Goal: Task Accomplishment & Management: Manage account settings

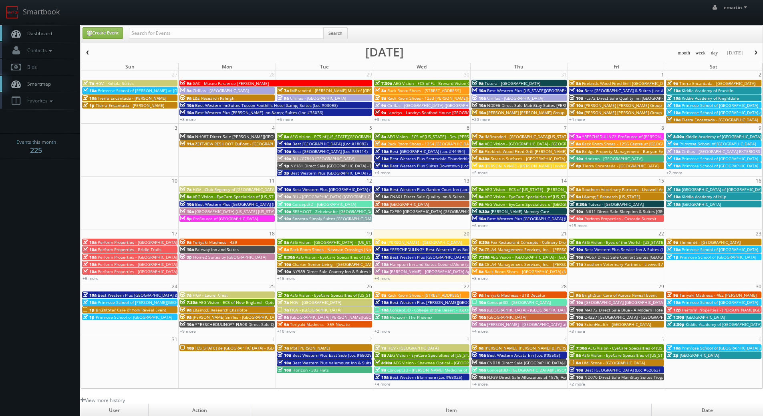
click at [62, 31] on link "Dashboard" at bounding box center [40, 33] width 80 height 16
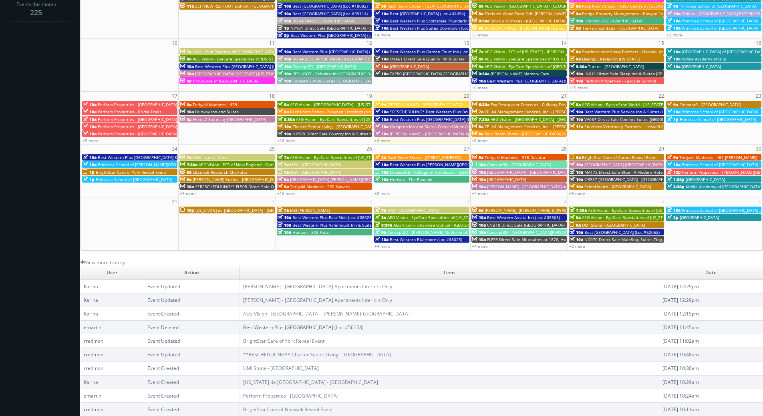
click at [119, 267] on td "User" at bounding box center [112, 273] width 63 height 14
click at [113, 260] on link "View more history" at bounding box center [103, 262] width 44 height 7
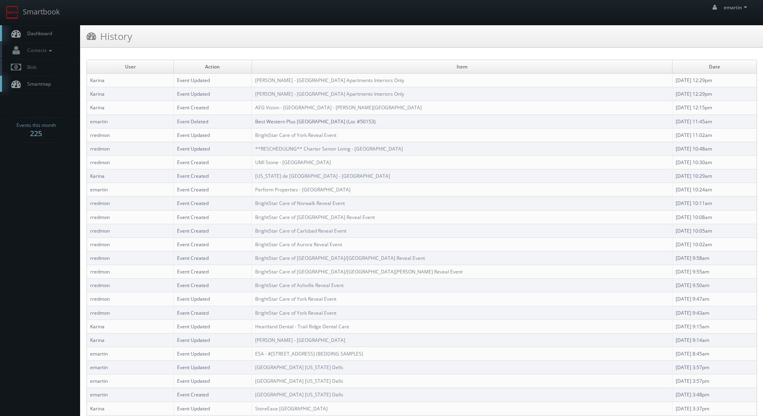
click at [40, 39] on link "Dashboard" at bounding box center [40, 33] width 80 height 16
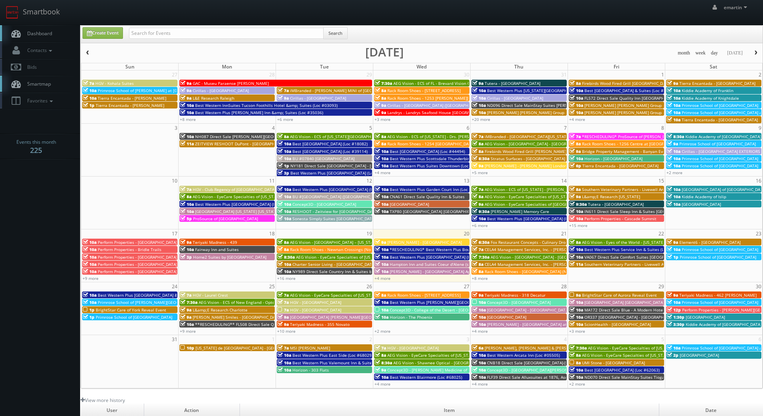
click at [44, 32] on span "Dashboard" at bounding box center [37, 33] width 29 height 7
click at [165, 30] on input "text" at bounding box center [226, 33] width 195 height 11
type input "potsdam"
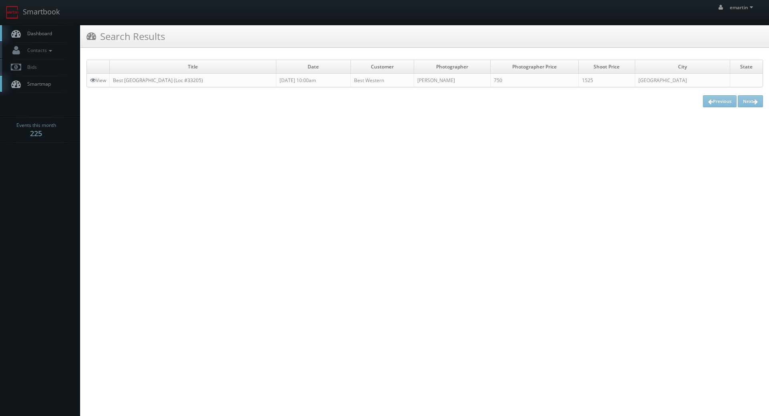
click at [37, 38] on link "Dashboard" at bounding box center [40, 33] width 80 height 16
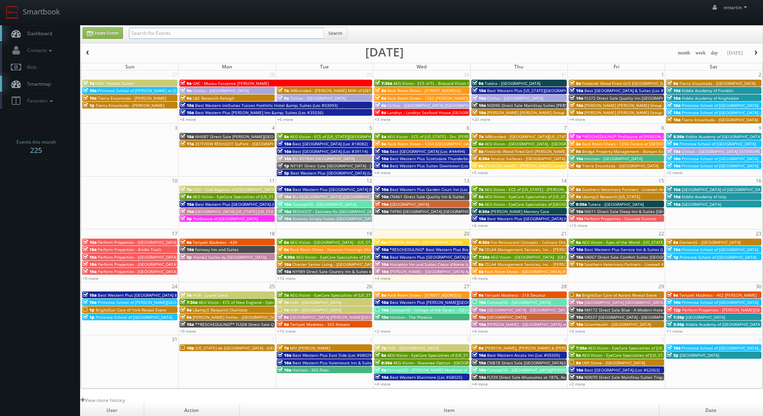
click at [166, 33] on input "text" at bounding box center [226, 33] width 195 height 11
type input "jordan craig"
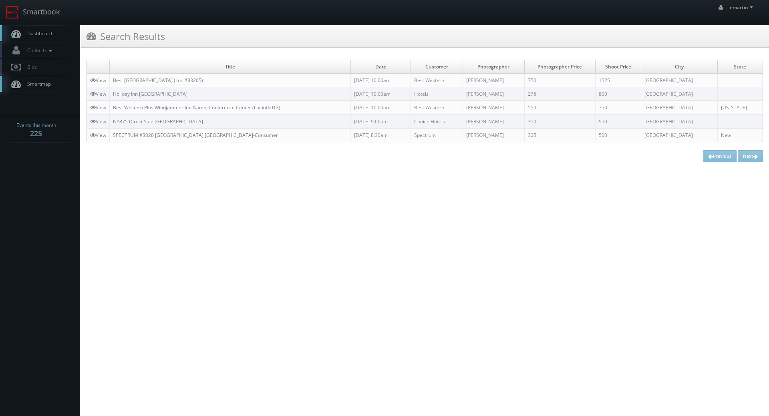
click at [52, 31] on span "Dashboard" at bounding box center [37, 33] width 29 height 7
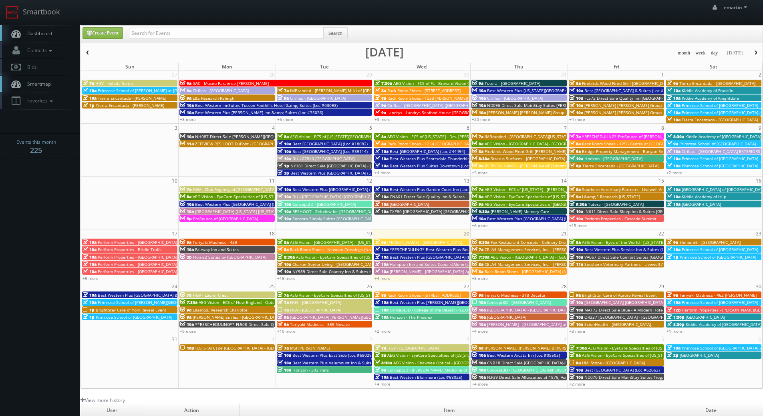
click at [149, 24] on div "emartin emartin Profile Logout" at bounding box center [381, 12] width 763 height 25
click at [147, 32] on input "text" at bounding box center [226, 33] width 195 height 11
type input "[PERSON_NAME]"
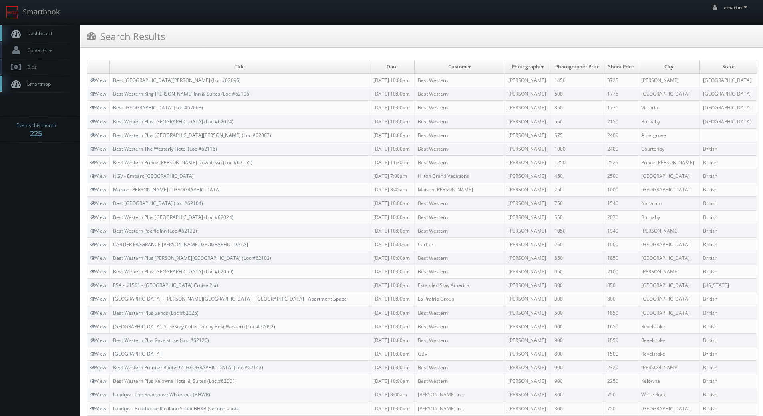
click at [45, 28] on link "Dashboard" at bounding box center [40, 33] width 80 height 16
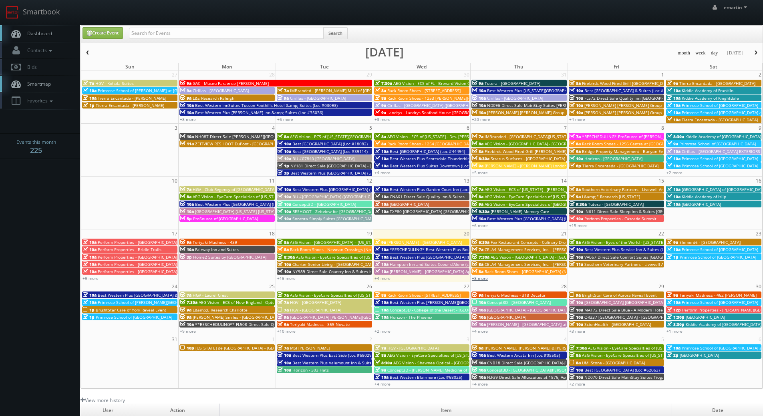
click at [477, 280] on link "+8 more" at bounding box center [480, 279] width 16 height 6
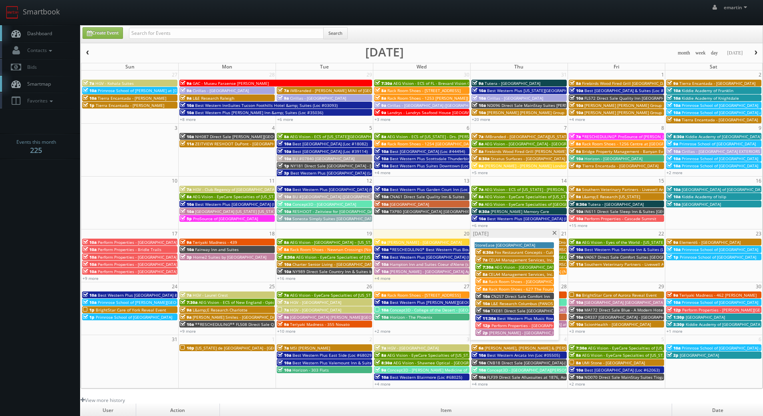
click at [505, 297] on span "CN257 Direct Sale Comfort Inn" at bounding box center [520, 297] width 59 height 6
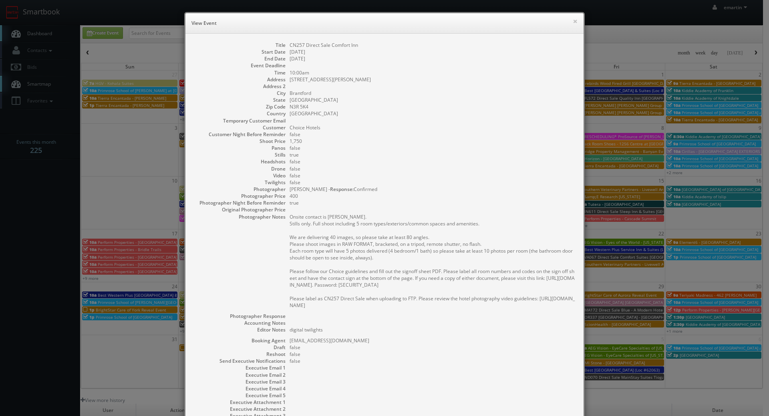
drag, startPoint x: 514, startPoint y: 106, endPoint x: 558, endPoint y: 69, distance: 57.2
click at [514, 105] on dd "N3R 5K4" at bounding box center [433, 106] width 286 height 7
click at [573, 22] on button "×" at bounding box center [575, 21] width 5 height 6
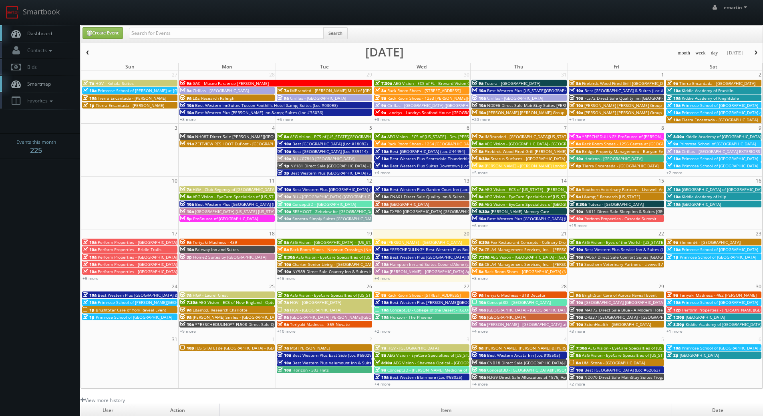
click at [29, 31] on span "Dashboard" at bounding box center [37, 33] width 29 height 7
click at [184, 38] on input "text" at bounding box center [226, 33] width 195 height 11
type input "eddie harper"
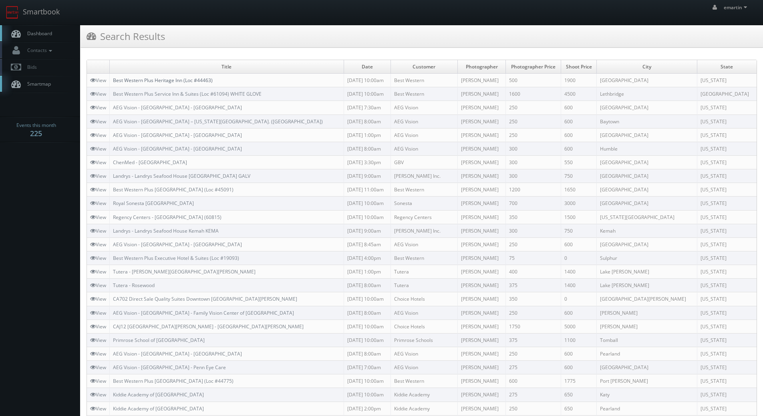
click at [171, 82] on link "Best Western Plus Heritage Inn (Loc #44463)" at bounding box center [163, 80] width 100 height 7
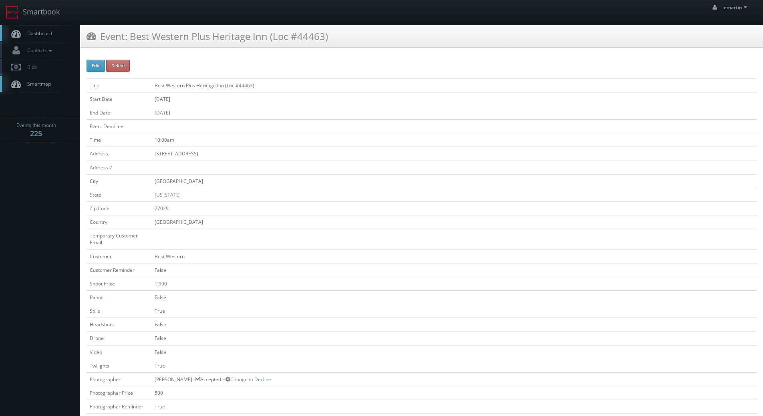
click at [58, 37] on link "Dashboard" at bounding box center [40, 33] width 80 height 16
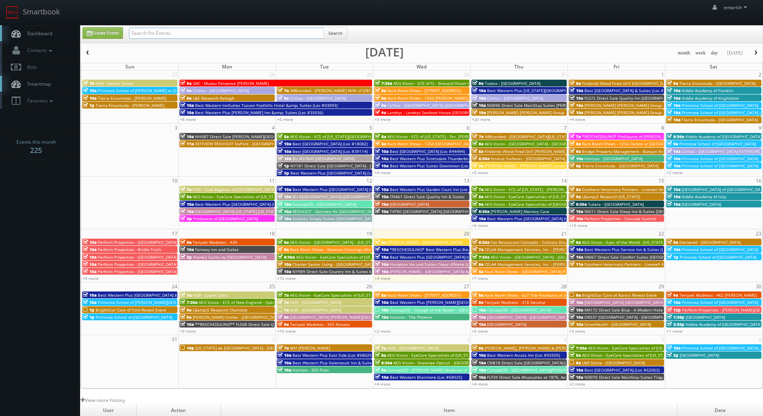
click at [211, 35] on input "text" at bounding box center [226, 33] width 195 height 11
type input "[PERSON_NAME]"
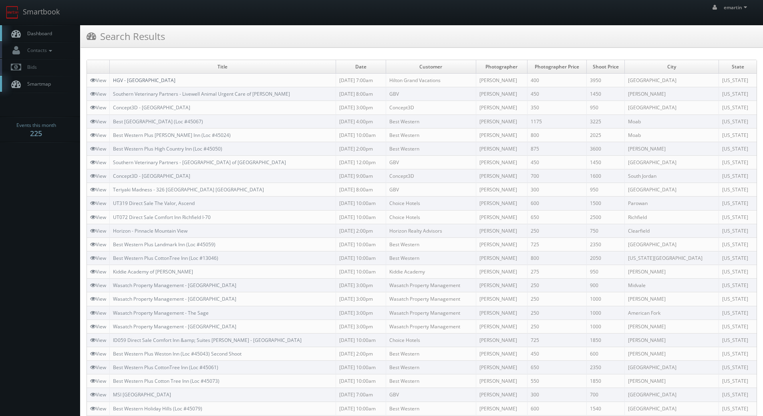
click at [146, 81] on link "HGV - [GEOGRAPHIC_DATA]" at bounding box center [144, 80] width 62 height 7
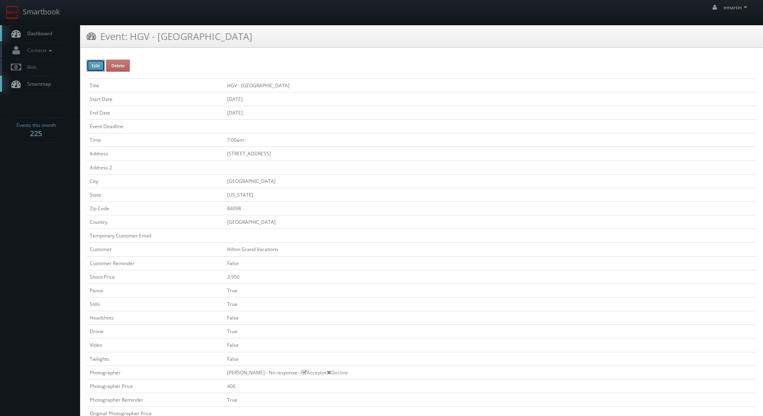
click at [95, 64] on button "Edit" at bounding box center [96, 66] width 18 height 12
type input "HGV - [GEOGRAPHIC_DATA]"
type input "[STREET_ADDRESS]"
type input "[GEOGRAPHIC_DATA]"
type input "84098"
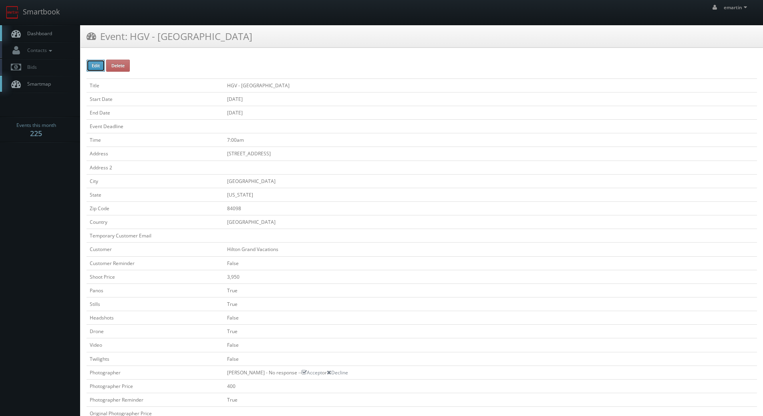
checkbox input "false"
type input "3,950"
checkbox input "true"
checkbox input "false"
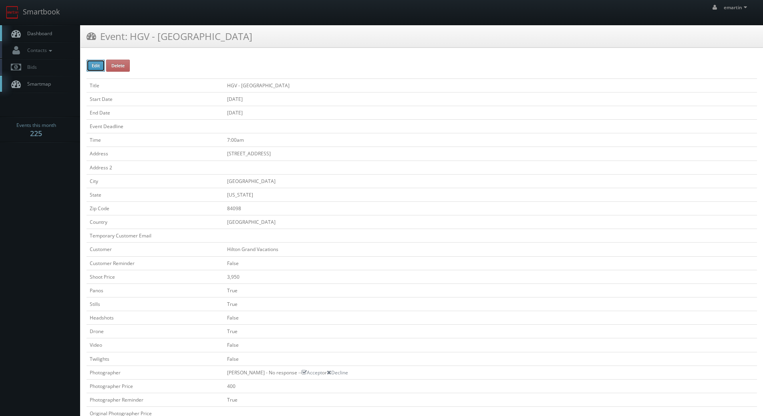
checkbox input "true"
checkbox input "false"
type input "[DATE]"
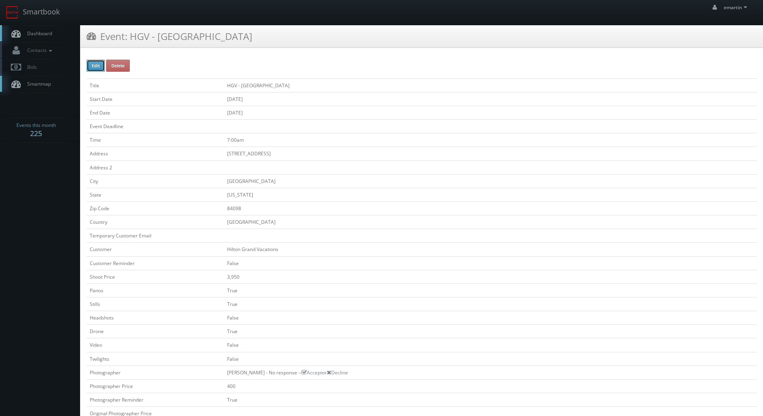
type input "[DATE]"
type input "7:00am"
checkbox input "true"
checkbox input "false"
select select "[US_STATE]"
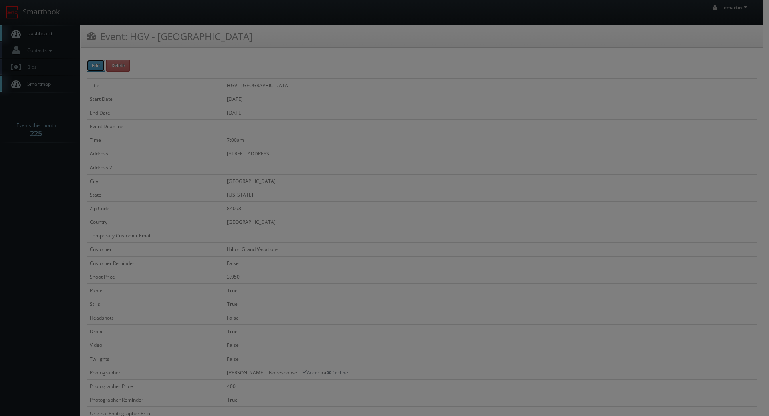
type input "3,950"
type input "400"
select select "fake87@mg.cs3calendar.com"
select select "archcheney@gmail.com"
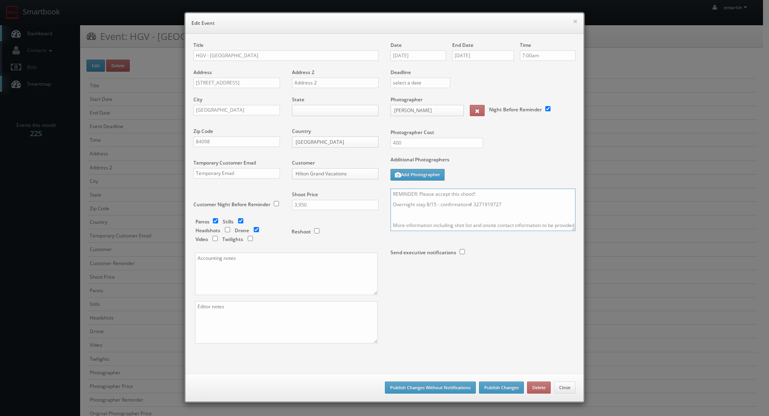
click at [432, 203] on textarea "REMINDER: Please accept this shoot!! Overnight stay 8/15 - confirmation# 327191…" at bounding box center [483, 210] width 185 height 42
drag, startPoint x: 572, startPoint y: 230, endPoint x: 571, endPoint y: 253, distance: 23.3
click at [571, 255] on div "Date 08/26/2025 End Date 08/26/2025 Time 7:00am Deadline Photographer Arch Chen…" at bounding box center [483, 168] width 197 height 252
click at [549, 230] on textarea "REMINDER: Please accept this shoot!! Overnight stay 8/15 - confirmation# 327191…" at bounding box center [483, 210] width 185 height 42
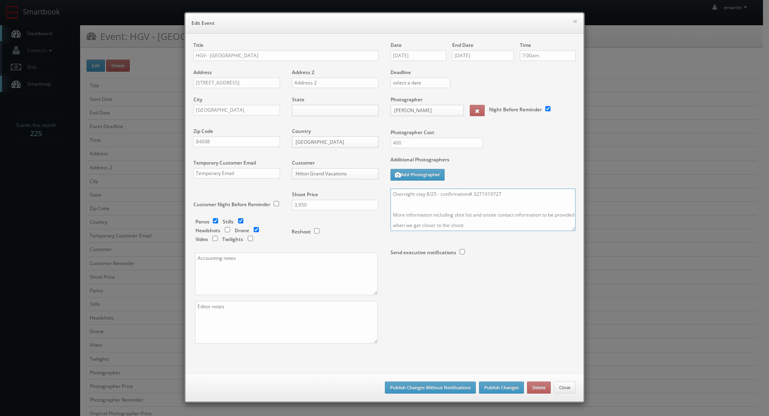
click at [566, 228] on textarea "REMINDER: Please accept this shoot!! Overnight stay 8/15 - confirmation# 327191…" at bounding box center [483, 210] width 185 height 42
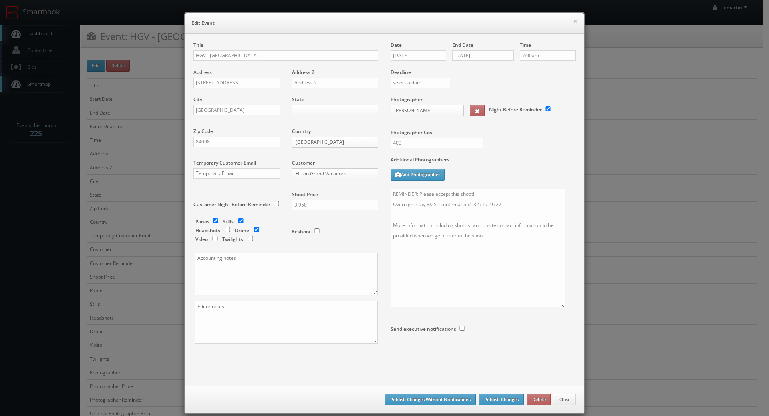
drag, startPoint x: 566, startPoint y: 230, endPoint x: 556, endPoint y: 305, distance: 75.5
click at [556, 305] on textarea "REMINDER: Please accept this shoot!! Overnight stay 8/15 - confirmation# 327191…" at bounding box center [478, 248] width 175 height 119
type textarea "REMINDER: Please accept this shoot!! Overnight stay 8/25 - confirmation# 327191…"
click at [410, 139] on input "400" at bounding box center [437, 143] width 93 height 10
drag, startPoint x: 410, startPoint y: 139, endPoint x: 306, endPoint y: 145, distance: 103.9
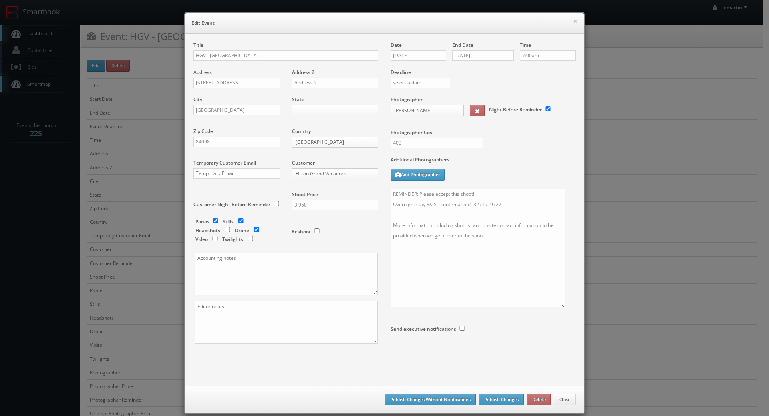
click at [306, 145] on div "Title HGV - Sunrise Lodge Address 2307 West High Mountain Road Address 2 City P…" at bounding box center [384, 206] width 394 height 328
type input "550"
click at [451, 254] on textarea "REMINDER: Please accept this shoot!! Overnight stay 8/15 - confirmation# 327191…" at bounding box center [478, 248] width 175 height 119
click at [504, 399] on button "Publish Changes" at bounding box center [501, 400] width 45 height 12
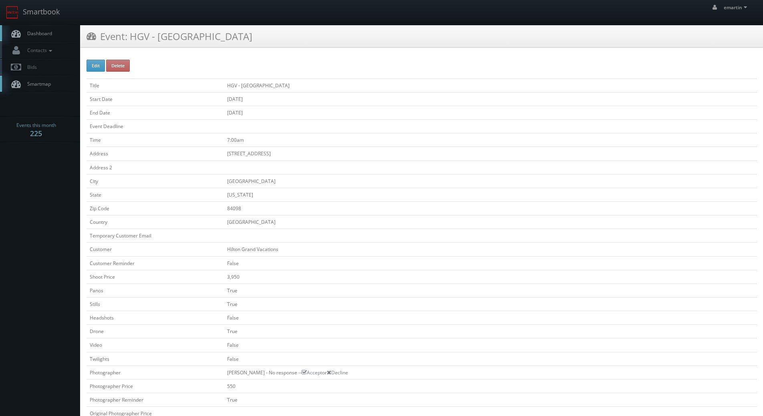
click at [43, 34] on span "Dashboard" at bounding box center [37, 33] width 29 height 7
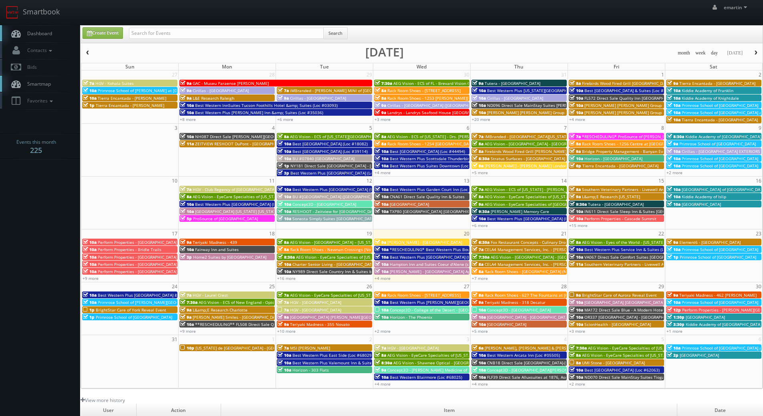
click at [54, 34] on link "Dashboard" at bounding box center [40, 33] width 80 height 16
click at [52, 22] on link "Smartbook" at bounding box center [33, 12] width 66 height 25
click at [171, 41] on div "Search" at bounding box center [238, 35] width 219 height 16
click at [172, 36] on input "text" at bounding box center [226, 33] width 195 height 11
type input "va873"
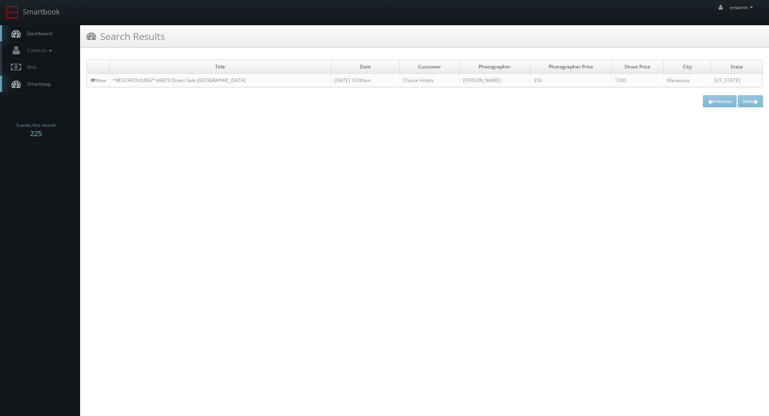
click at [177, 77] on td "*RESCHEDULING* VA873 Direct Sale [GEOGRAPHIC_DATA]" at bounding box center [221, 81] width 222 height 14
click at [185, 79] on link "*RESCHEDULING* VA873 Direct Sale [GEOGRAPHIC_DATA]" at bounding box center [179, 80] width 133 height 7
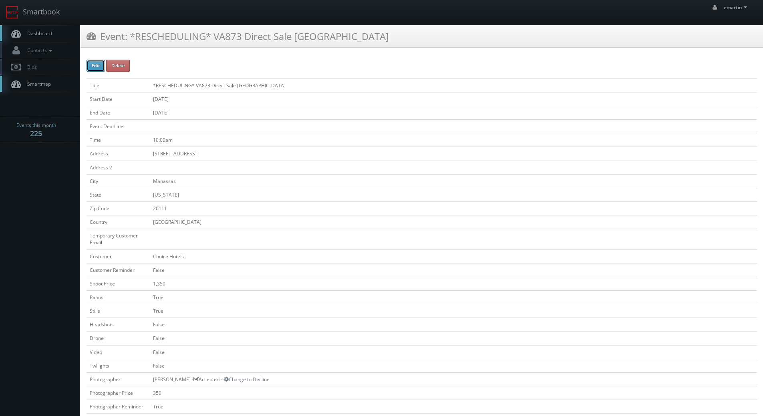
click at [100, 68] on button "Edit" at bounding box center [96, 66] width 18 height 12
type input "*RESCHEDULING* VA873 Direct Sale [GEOGRAPHIC_DATA]"
type input "[STREET_ADDRESS]"
type input "Manassas"
type input "20111"
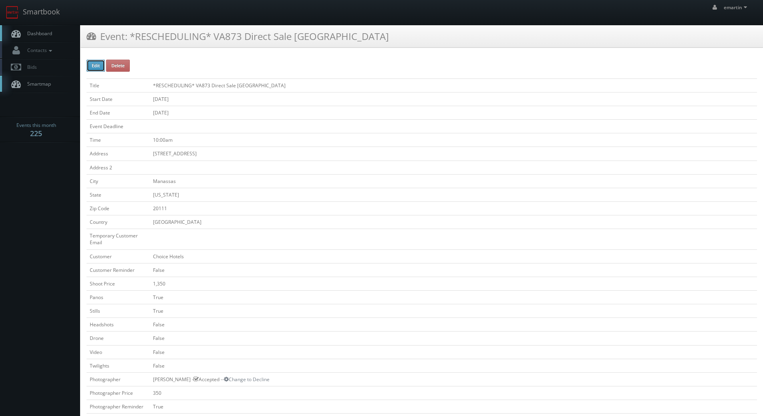
checkbox input "false"
type input "1,350"
checkbox input "true"
checkbox input "false"
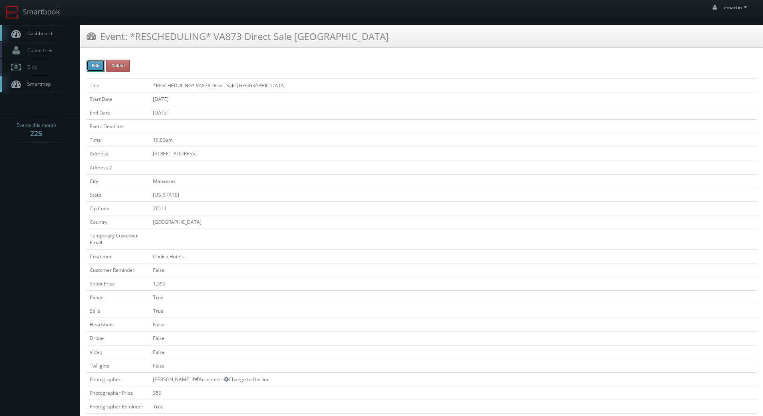
checkbox input "false"
type input "07/09/2025"
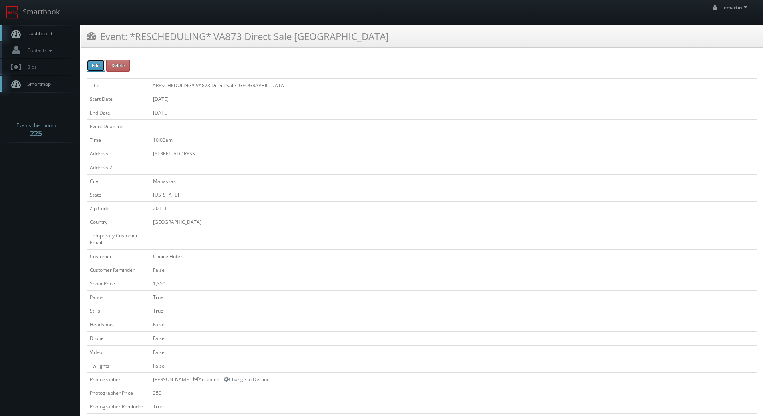
type input "07/09/2025"
type input "10:00am"
checkbox input "true"
checkbox input "false"
type input "1,350"
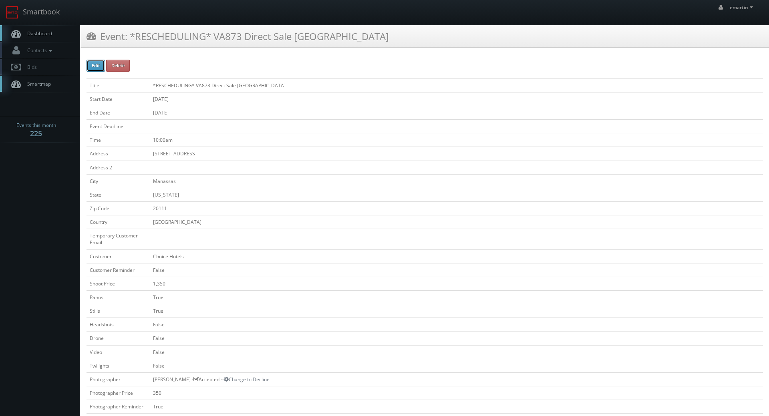
type input "350"
select select "[US_STATE]"
select select "fake69@mg.cs3calendar.com"
select select "nataliascrimgeour@gmail.com"
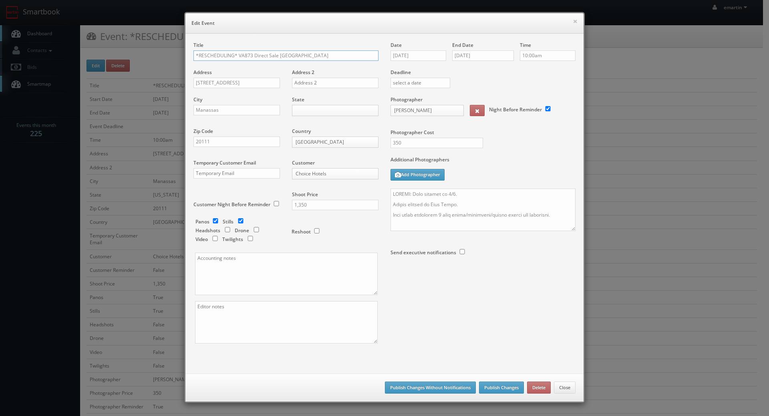
drag, startPoint x: 236, startPoint y: 55, endPoint x: 123, endPoint y: 52, distance: 113.4
click at [123, 52] on div "× Edit Event Title *RESCHEDULING* VA873 Direct Sale Yorkshire Inn Address 7611 …" at bounding box center [384, 208] width 769 height 416
type input "VA873 Direct Sale [GEOGRAPHIC_DATA]"
click at [426, 56] on input "07/09/2025" at bounding box center [419, 55] width 56 height 10
click at [468, 68] on th at bounding box center [464, 70] width 11 height 12
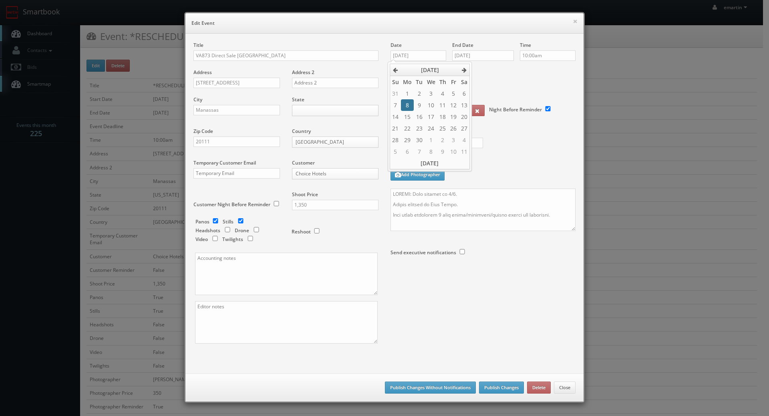
click at [412, 106] on td "8" at bounding box center [407, 105] width 13 height 12
type input "09/08/2025"
click at [475, 58] on input "07/09/2025" at bounding box center [483, 55] width 62 height 10
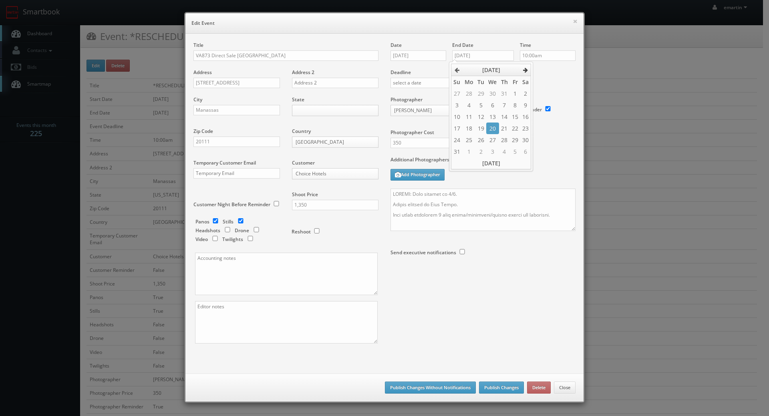
click at [522, 69] on th at bounding box center [525, 70] width 11 height 12
click at [471, 105] on td "8" at bounding box center [468, 105] width 13 height 12
type input "09/08/2025"
drag, startPoint x: 465, startPoint y: 221, endPoint x: 459, endPoint y: 199, distance: 22.4
click at [464, 220] on textarea at bounding box center [483, 210] width 185 height 42
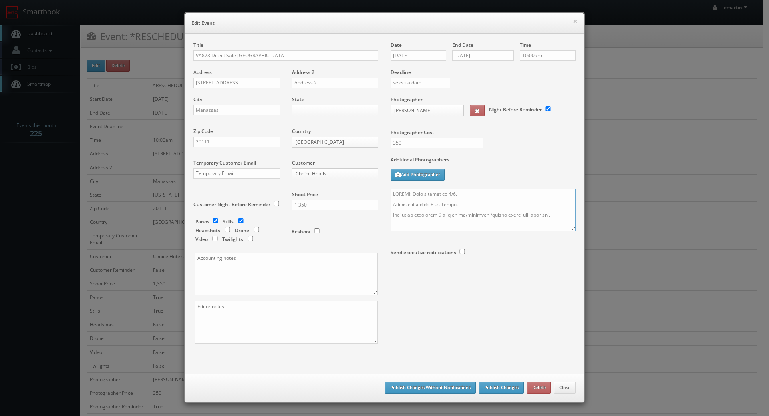
drag, startPoint x: 457, startPoint y: 191, endPoint x: 451, endPoint y: 193, distance: 6.3
click at [451, 193] on textarea at bounding box center [483, 210] width 185 height 42
type textarea "UPDATE: Date changed to 9/8. Onsite contact is Nick Patel. Full shoot including…"
click at [560, 155] on div "Photographer Cost 350" at bounding box center [483, 126] width 197 height 60
click at [496, 390] on button "Publish Changes" at bounding box center [501, 388] width 45 height 12
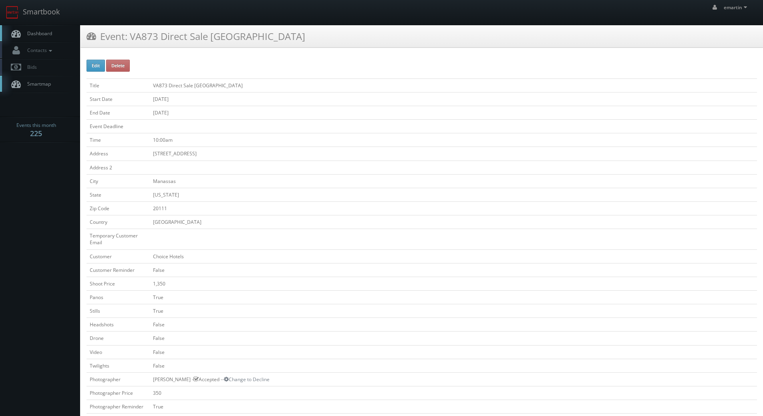
click at [32, 29] on link "Dashboard" at bounding box center [40, 33] width 80 height 16
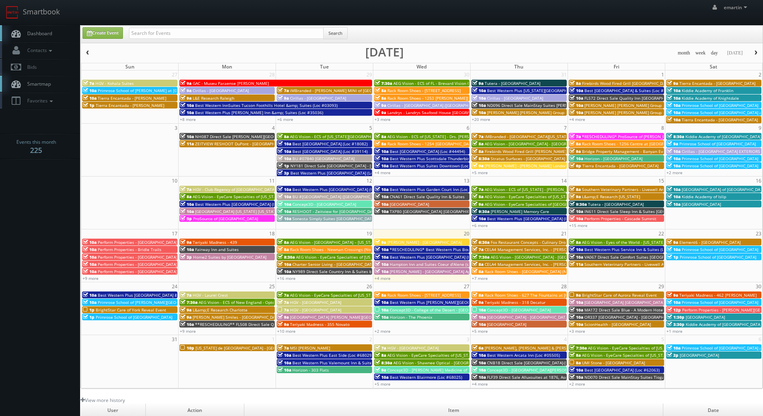
click at [749, 51] on div "month week day today" at bounding box center [719, 53] width 88 height 10
click at [756, 53] on span "button" at bounding box center [756, 52] width 6 height 5
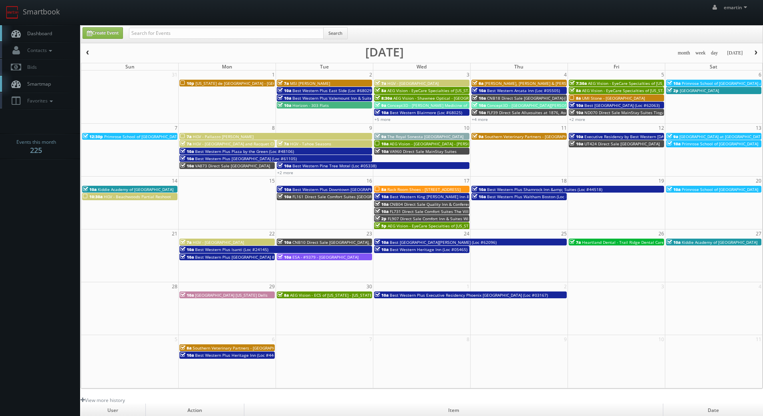
click at [46, 34] on span "Dashboard" at bounding box center [37, 33] width 29 height 7
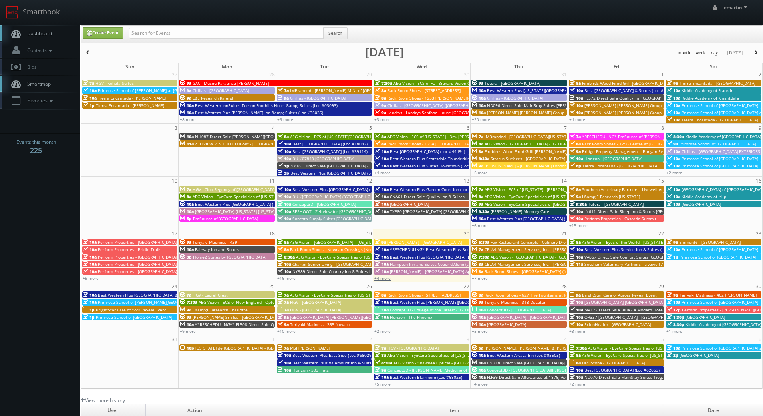
click at [387, 278] on link "+4 more" at bounding box center [383, 279] width 16 height 6
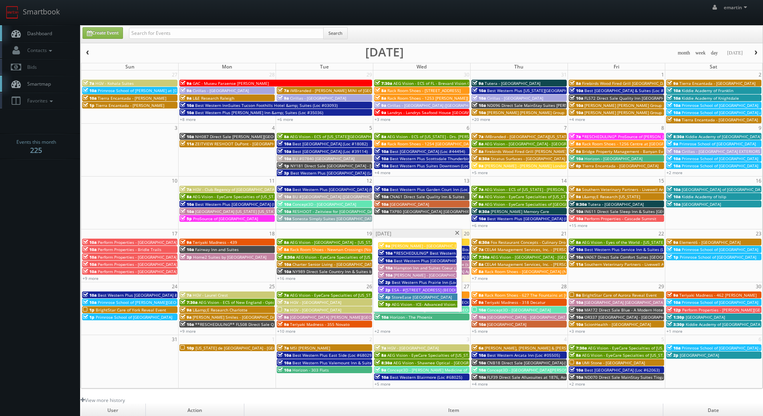
click at [400, 290] on span "ESA - #371 - Charlotte Pineville Park Rd. (BEDDING SAMPLES)" at bounding box center [437, 290] width 90 height 6
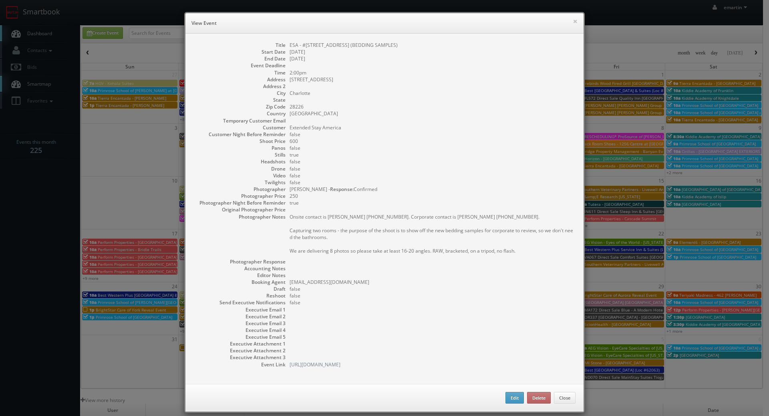
drag, startPoint x: 422, startPoint y: 45, endPoint x: 286, endPoint y: 45, distance: 135.8
click at [290, 45] on dd "ESA - #[STREET_ADDRESS] (BEDDING SAMPLES)" at bounding box center [433, 45] width 286 height 7
copy dd "ESA - #371 - Charlotte Pineville Park Rd. (BEDDING SAMPLES)"
click at [573, 21] on button "×" at bounding box center [575, 21] width 5 height 6
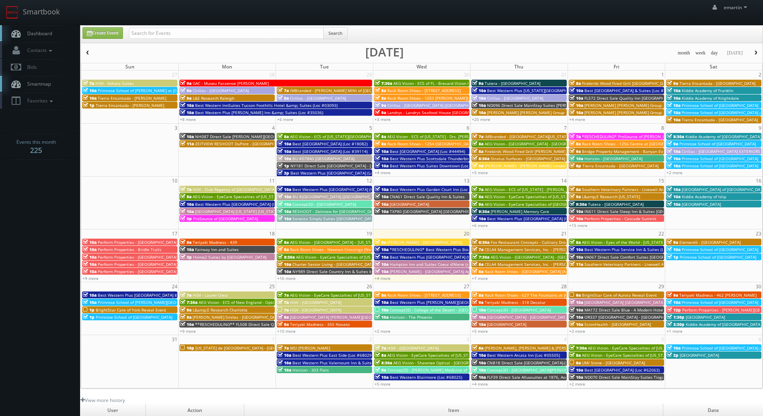
click at [69, 29] on link "Dashboard" at bounding box center [40, 33] width 80 height 16
click at [50, 37] on link "Dashboard" at bounding box center [40, 33] width 80 height 16
click at [172, 14] on div "emartin emartin Profile Logout" at bounding box center [381, 12] width 763 height 25
click at [173, 31] on input "text" at bounding box center [226, 33] width 195 height 11
type input "sci direct"
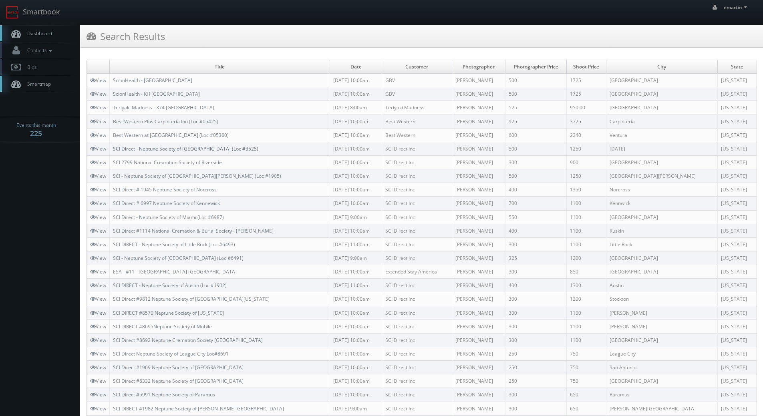
click at [185, 147] on link "SCI Direct - Neptune Society of [GEOGRAPHIC_DATA] (Loc #3525)" at bounding box center [185, 148] width 145 height 7
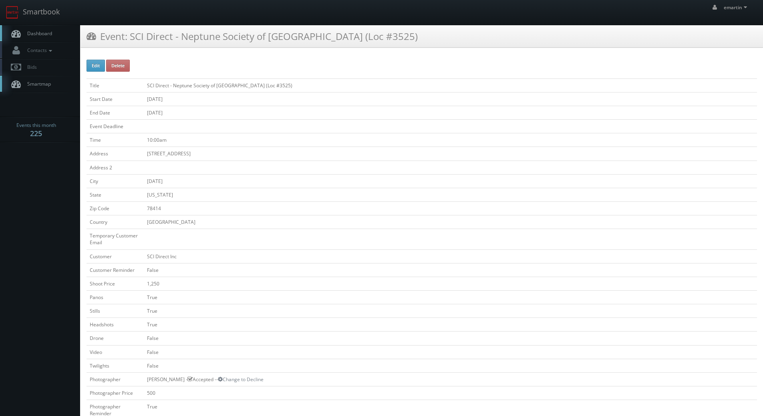
click at [197, 59] on div "Edit Delete Title SCI Direct - Neptune Society of [DATE] (Loc #3525) Start Date…" at bounding box center [422, 386] width 683 height 664
click at [66, 36] on link "Dashboard" at bounding box center [40, 33] width 80 height 16
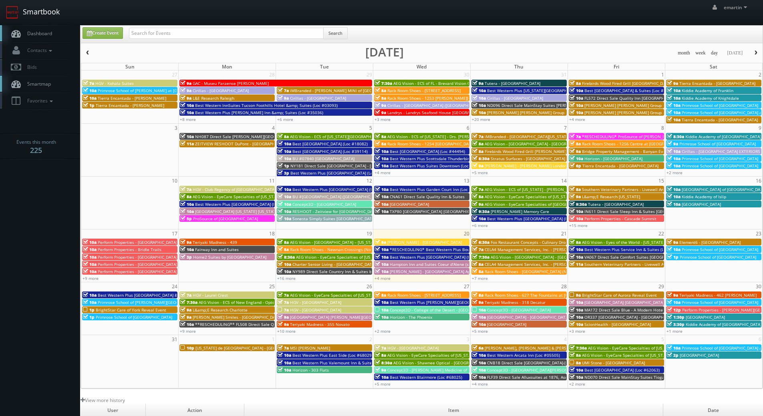
drag, startPoint x: 85, startPoint y: 9, endPoint x: 63, endPoint y: 18, distance: 23.7
click at [85, 9] on div "emartin emartin Profile Logout" at bounding box center [381, 12] width 763 height 25
click at [57, 27] on link "Dashboard" at bounding box center [40, 33] width 80 height 16
click at [28, 26] on link "Dashboard" at bounding box center [40, 33] width 80 height 16
click at [56, 33] on link "Dashboard" at bounding box center [40, 33] width 80 height 16
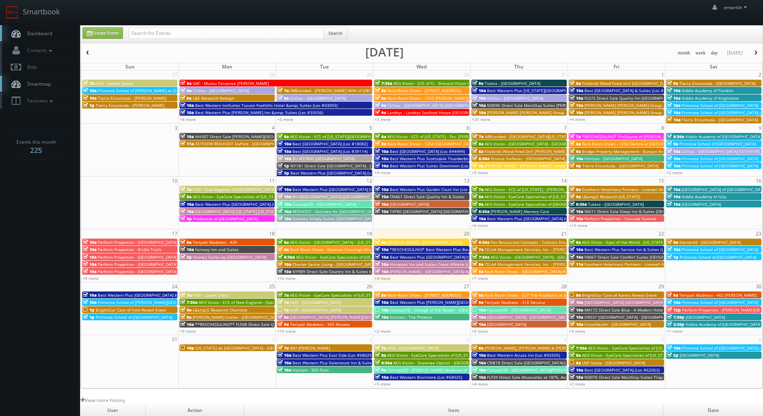
click at [56, 40] on link "Dashboard" at bounding box center [40, 33] width 80 height 16
click at [168, 39] on div "Search" at bounding box center [238, 35] width 219 height 16
click at [173, 30] on input "text" at bounding box center [226, 33] width 195 height 11
type input "06179"
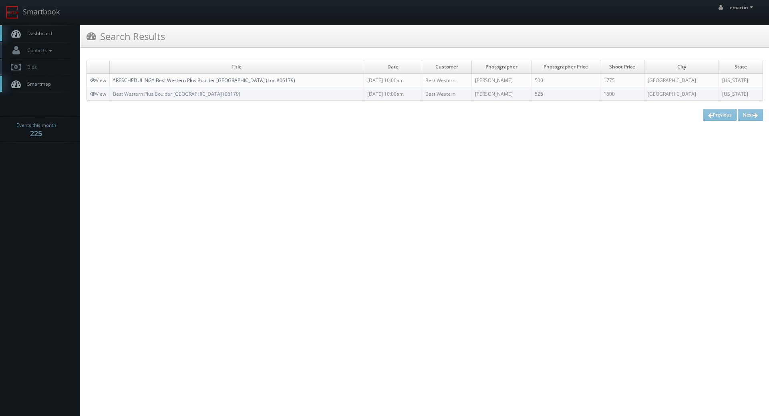
click at [140, 78] on link "*RESCHEDULING* Best Western Plus Boulder [GEOGRAPHIC_DATA] (Loc #06179)" at bounding box center [204, 80] width 182 height 7
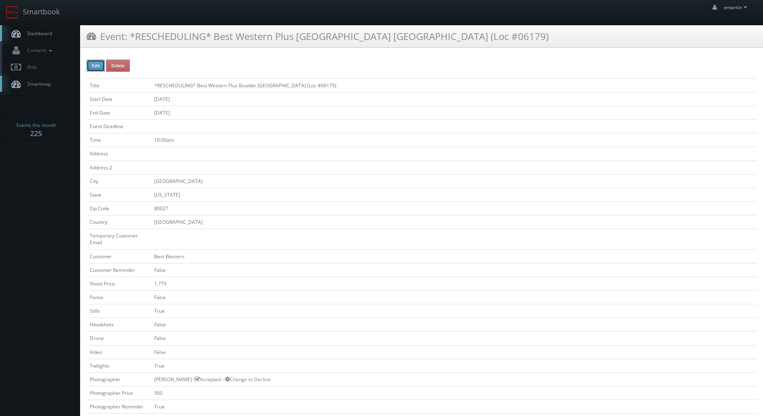
click at [99, 65] on button "Edit" at bounding box center [96, 66] width 18 height 12
type input "*RESCHEDULING* Best Western Plus Boulder [GEOGRAPHIC_DATA] (Loc #06179)"
type input "[GEOGRAPHIC_DATA]"
type input "80027"
checkbox input "false"
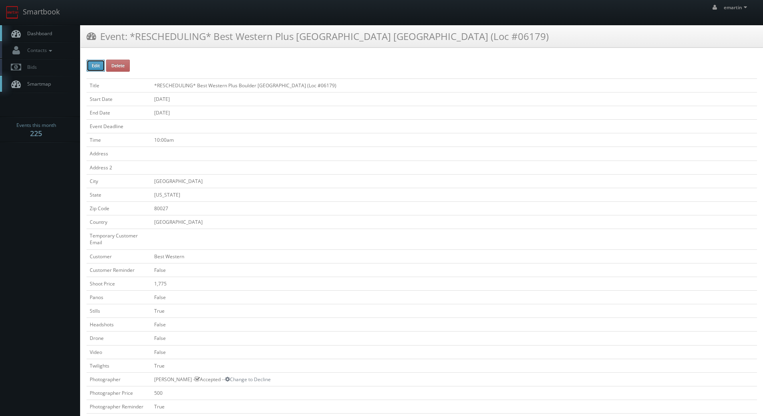
type input "1,775"
checkbox input "false"
checkbox input "true"
checkbox input "false"
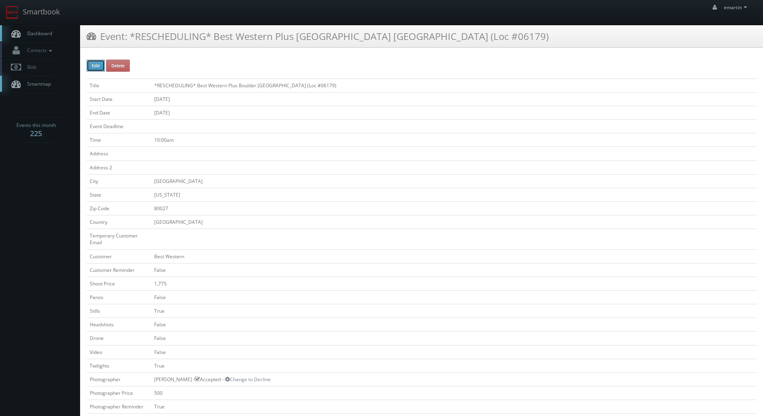
checkbox input "false"
checkbox input "true"
checkbox input "false"
type input "[DATE]"
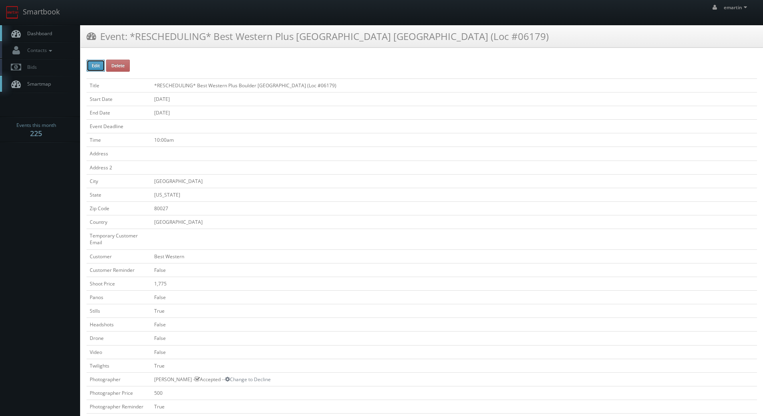
type input "10:00am"
checkbox input "true"
checkbox input "false"
type input "1,775"
type input "500"
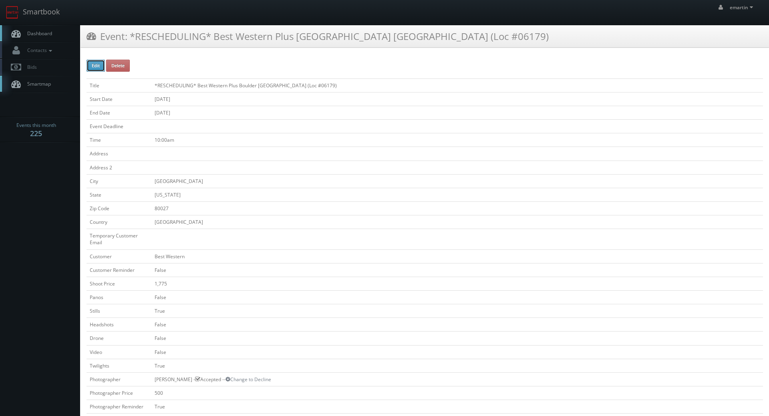
select select "[US_STATE]"
select select "[EMAIL_ADDRESS][DOMAIN_NAME]"
select select "[PERSON_NAME][DOMAIN_NAME][EMAIL_ADDRESS][DOMAIN_NAME]"
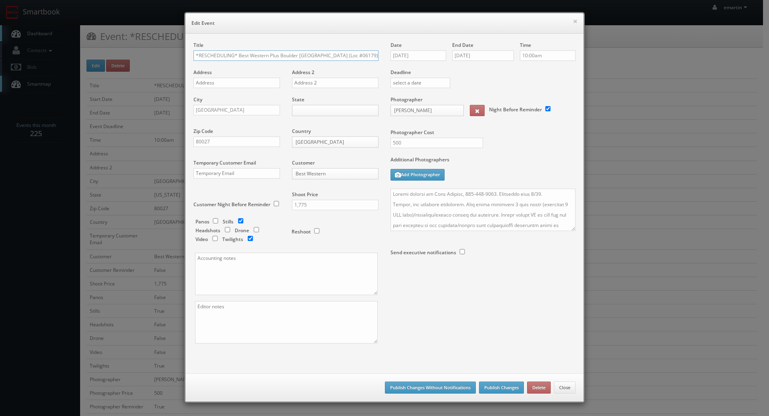
drag, startPoint x: 234, startPoint y: 55, endPoint x: 117, endPoint y: 53, distance: 117.0
click at [118, 55] on div "× Edit Event Title *RESCHEDULING* Best Western Plus Boulder Louisville (Loc #06…" at bounding box center [384, 208] width 769 height 416
type input "Best Western Plus Boulder [GEOGRAPHIC_DATA] (Loc #06179)"
click at [414, 51] on input "08/20/2025" at bounding box center [419, 55] width 56 height 10
click at [463, 68] on icon at bounding box center [464, 70] width 5 height 6
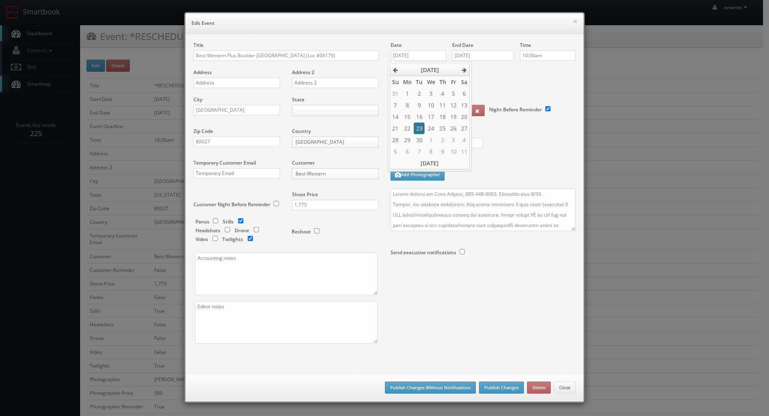
click at [420, 131] on td "23" at bounding box center [419, 129] width 11 height 12
type input "09/23/2025"
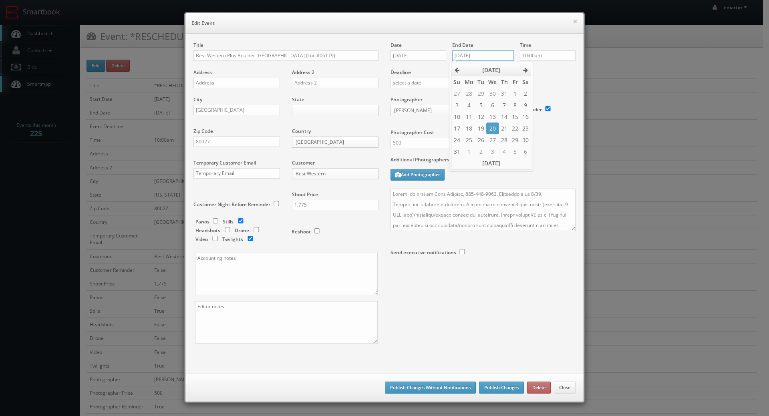
click at [494, 56] on input "08/20/2025" at bounding box center [483, 55] width 62 height 10
click at [527, 71] on icon at bounding box center [525, 70] width 5 height 6
click at [481, 129] on td "23" at bounding box center [480, 129] width 11 height 12
type input "[DATE]"
click at [552, 74] on label "Deadline" at bounding box center [483, 72] width 197 height 7
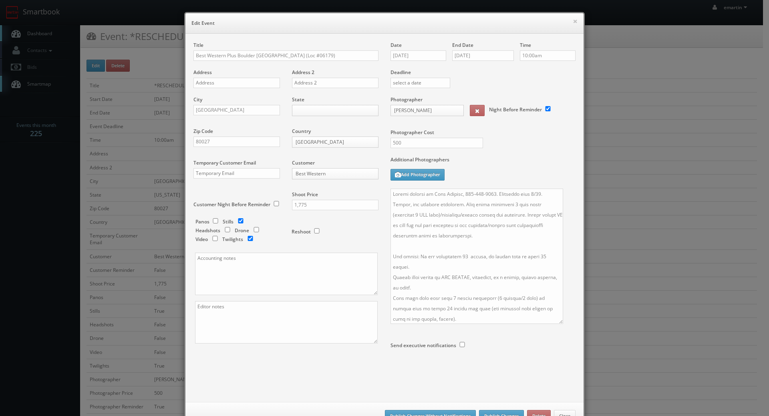
drag, startPoint x: 570, startPoint y: 228, endPoint x: 555, endPoint y: 330, distance: 104.1
click at [556, 324] on textarea at bounding box center [477, 256] width 173 height 135
drag, startPoint x: 538, startPoint y: 193, endPoint x: 527, endPoint y: 194, distance: 11.3
click at [527, 194] on textarea at bounding box center [476, 265] width 171 height 152
click at [392, 197] on textarea at bounding box center [476, 265] width 171 height 152
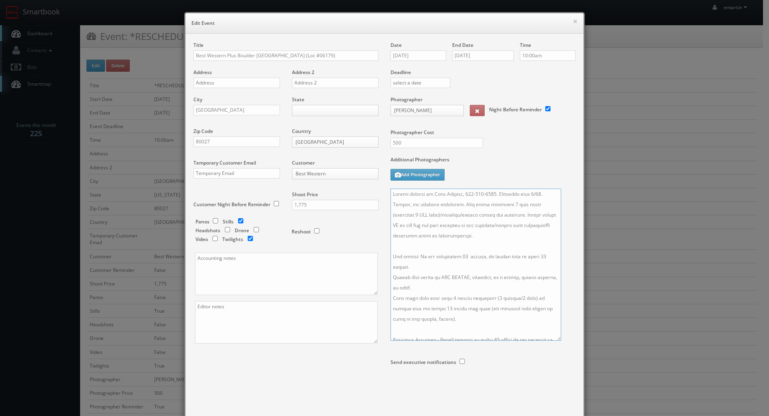
click at [391, 195] on textarea at bounding box center [476, 265] width 171 height 152
click at [396, 194] on textarea at bounding box center [476, 265] width 171 height 152
type textarea "UPDATE: Date changed to 9/23. Onsite contact is Pete Hawkins, 303-327-1215. Ove…"
click at [308, 112] on body "Smartbook Toggle Side Navigation Toggle Top Navigation emartin emartin Profile …" at bounding box center [381, 386] width 763 height 772
click at [391, 54] on input "09/23/2025" at bounding box center [419, 55] width 56 height 10
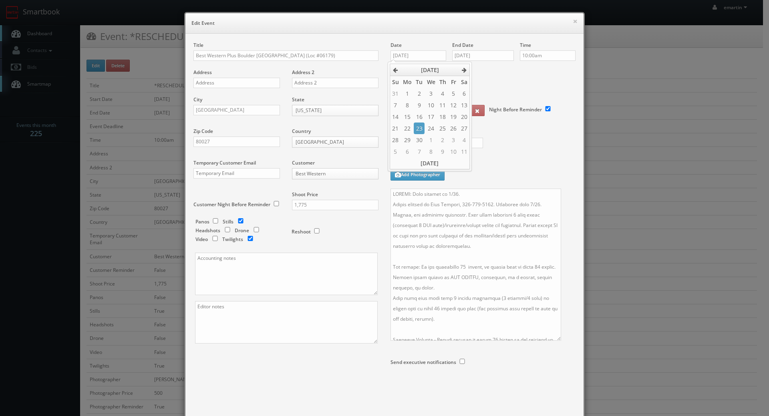
click at [249, 357] on div "Title Best Western Plus Boulder Louisville (Loc #06179) Address Address 2 City …" at bounding box center [285, 200] width 197 height 316
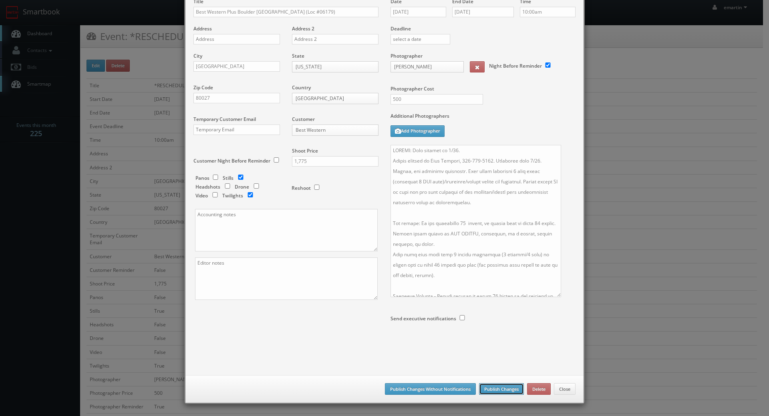
click at [491, 388] on button "Publish Changes" at bounding box center [501, 389] width 45 height 12
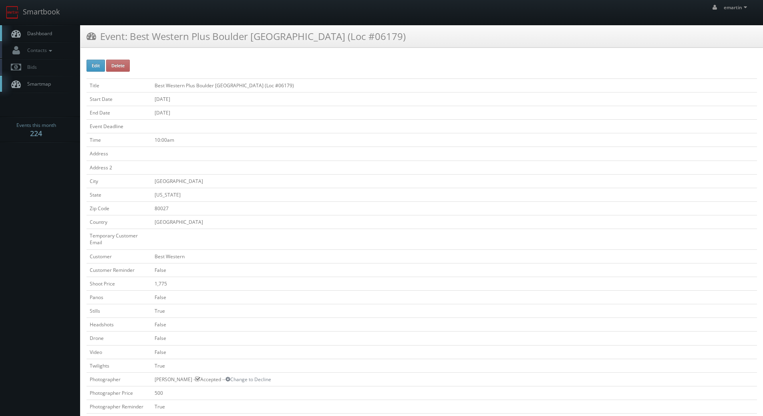
click at [46, 34] on span "Dashboard" at bounding box center [37, 33] width 29 height 7
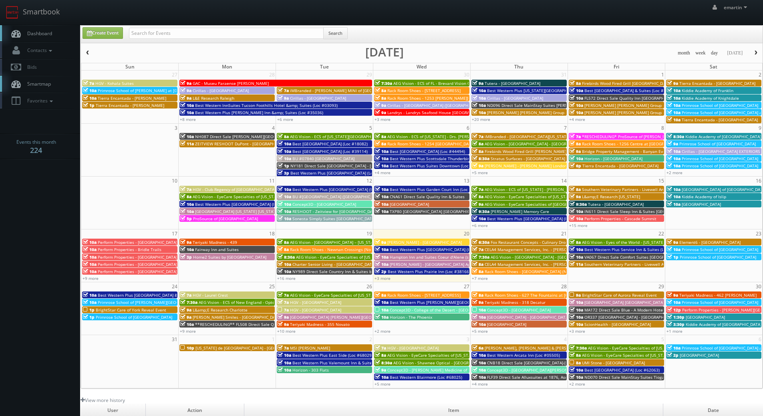
click at [166, 26] on div "Create Event Search" at bounding box center [422, 34] width 682 height 17
click at [158, 33] on input "text" at bounding box center [226, 33] width 195 height 11
type input "john saunders"
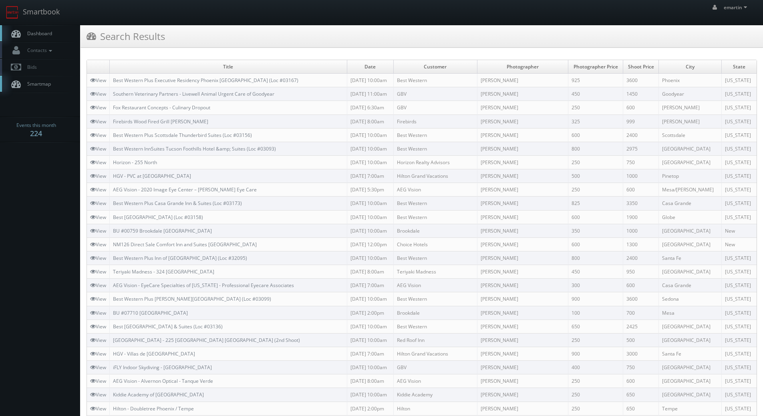
click at [48, 28] on link "Dashboard" at bounding box center [40, 33] width 80 height 16
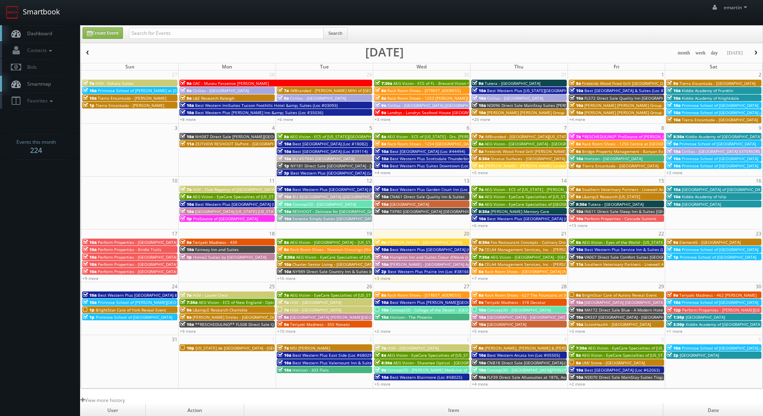
click at [51, 24] on link "Smartbook" at bounding box center [33, 12] width 66 height 25
